Goal: Task Accomplishment & Management: Manage account settings

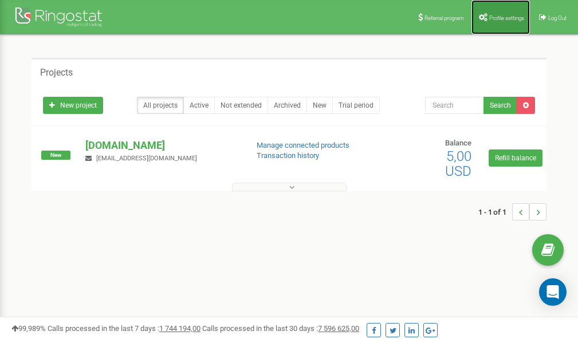
click at [498, 21] on link "Profile settings" at bounding box center [500, 17] width 58 height 34
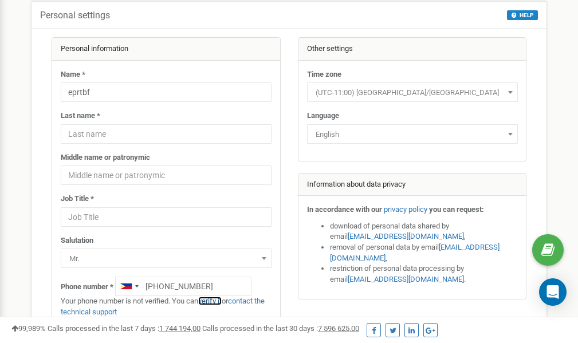
click at [214, 301] on link "verify it" at bounding box center [209, 301] width 23 height 9
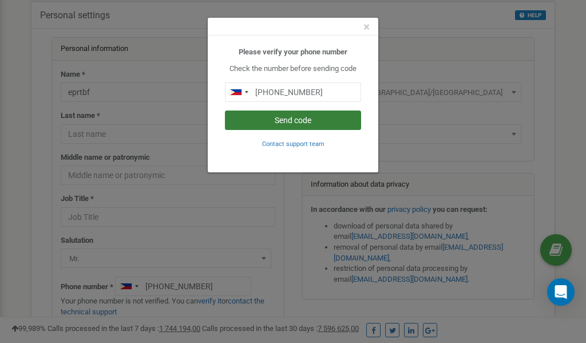
click at [301, 120] on button "Send code" at bounding box center [293, 119] width 136 height 19
